Goal: Task Accomplishment & Management: Use online tool/utility

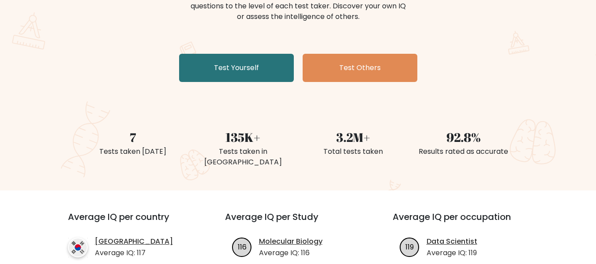
scroll to position [130, 0]
click at [261, 76] on link "Test Yourself" at bounding box center [236, 68] width 115 height 28
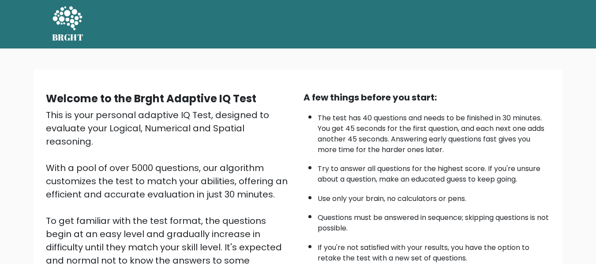
scroll to position [140, 0]
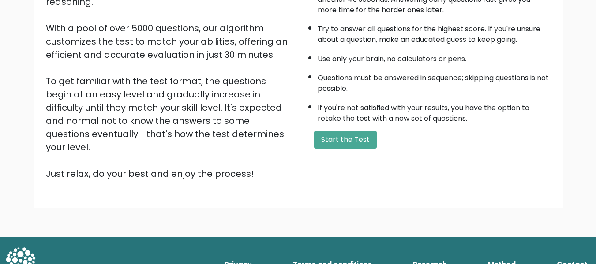
click at [332, 143] on button "Start the Test" at bounding box center [345, 140] width 63 height 18
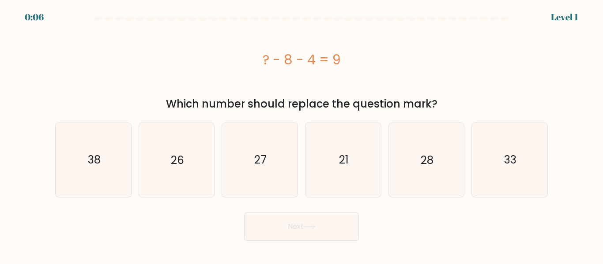
click at [266, 60] on div "? - 8 - 4 = 9" at bounding box center [301, 60] width 493 height 20
